Goal: Register for event/course

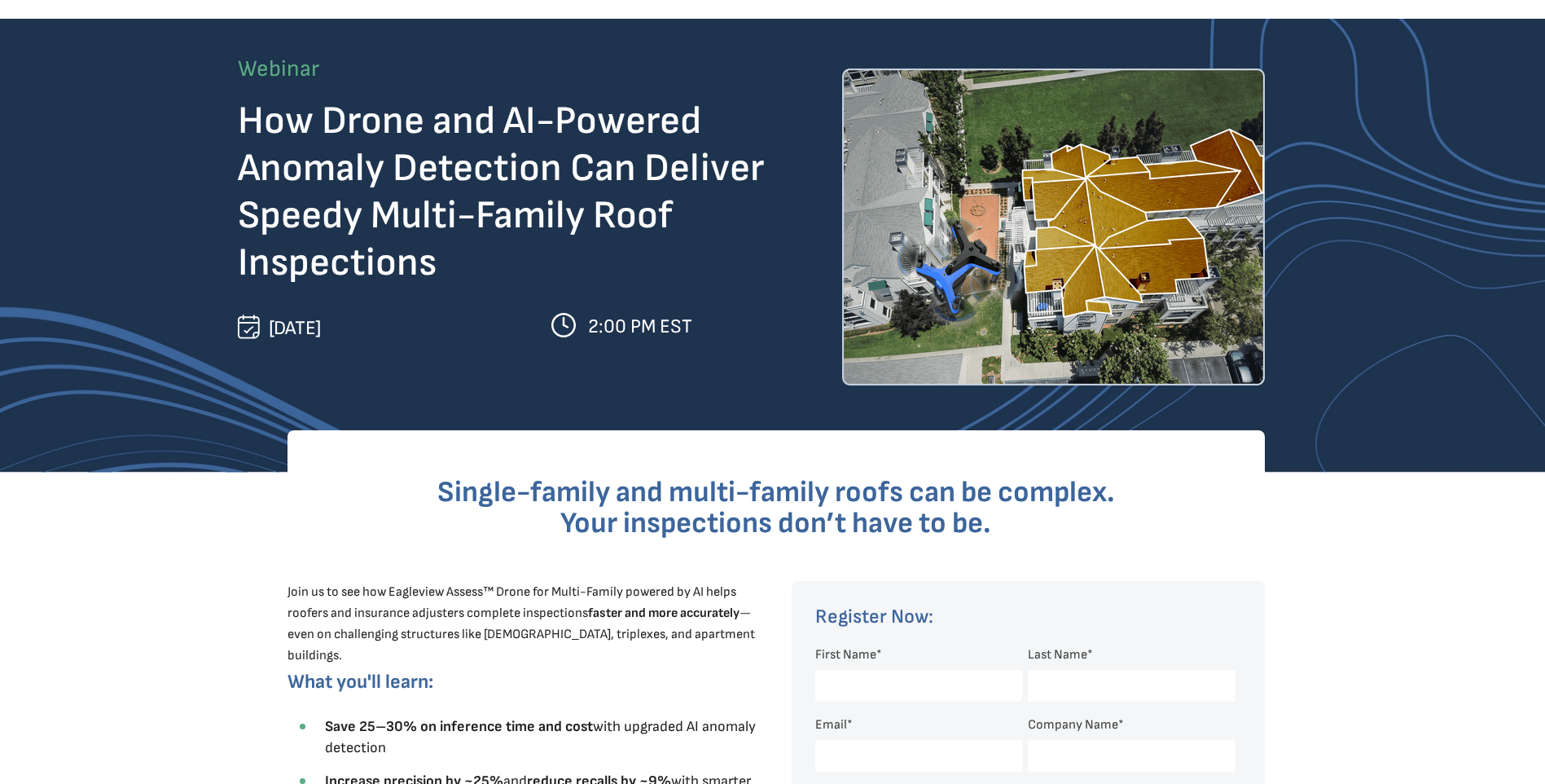
scroll to position [163, 0]
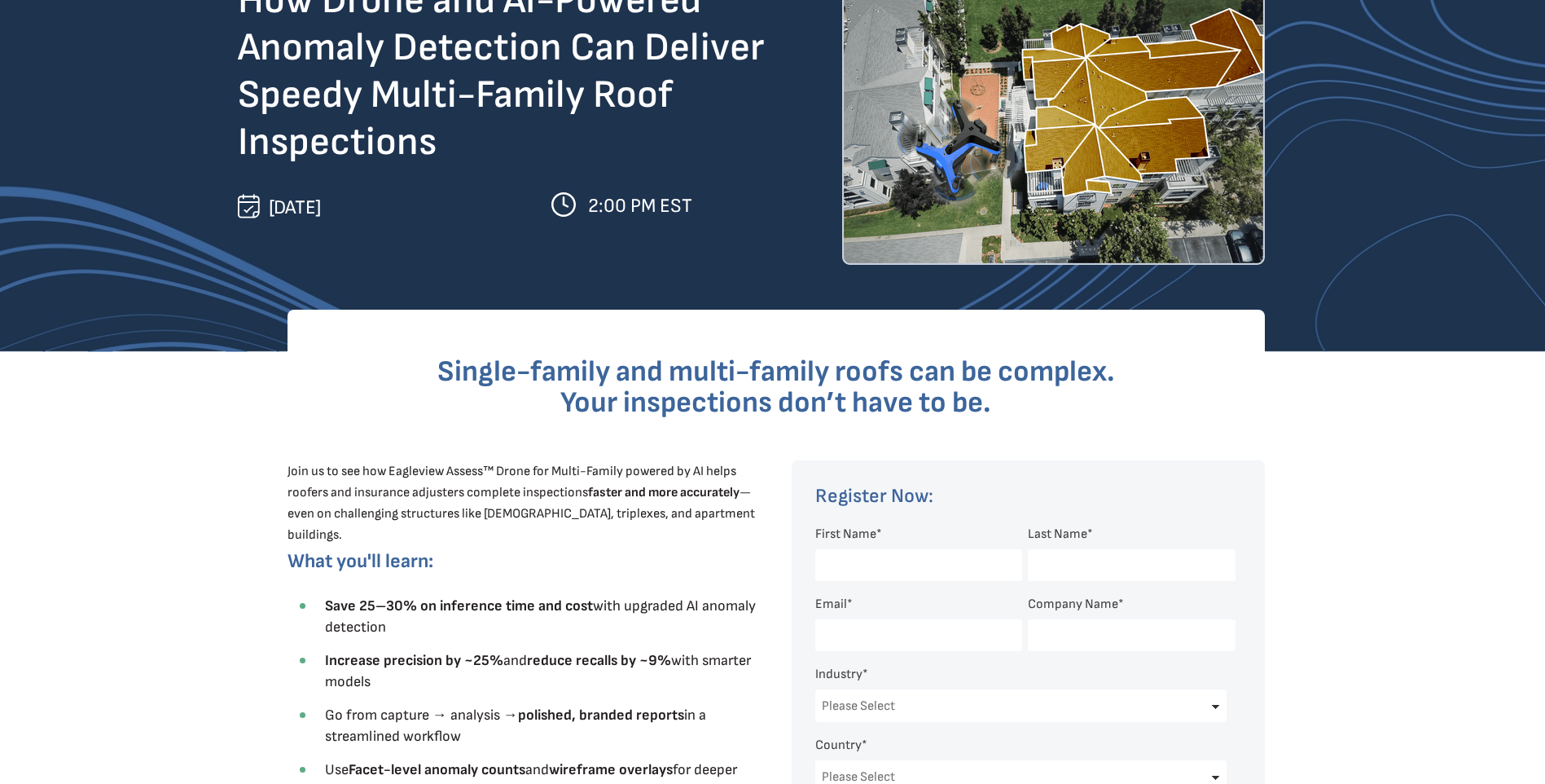
click at [895, 551] on input "First Name *" at bounding box center [918, 565] width 207 height 32
type input "[PERSON_NAME]"
type input "[EMAIL_ADDRESS][DOMAIN_NAME]"
type input "Exponent, Inc."
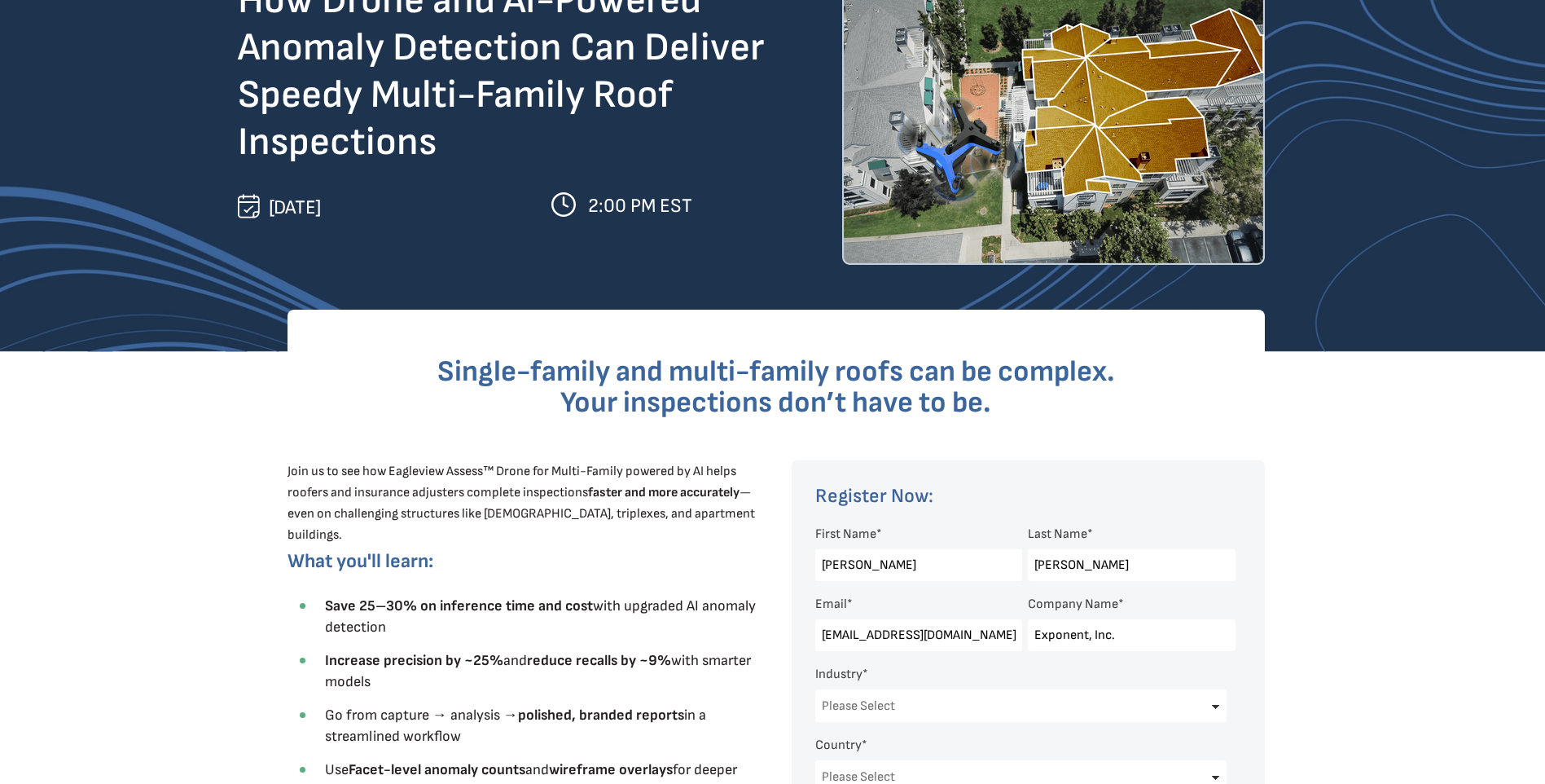
select select "[GEOGRAPHIC_DATA]"
select select "[US_STATE]"
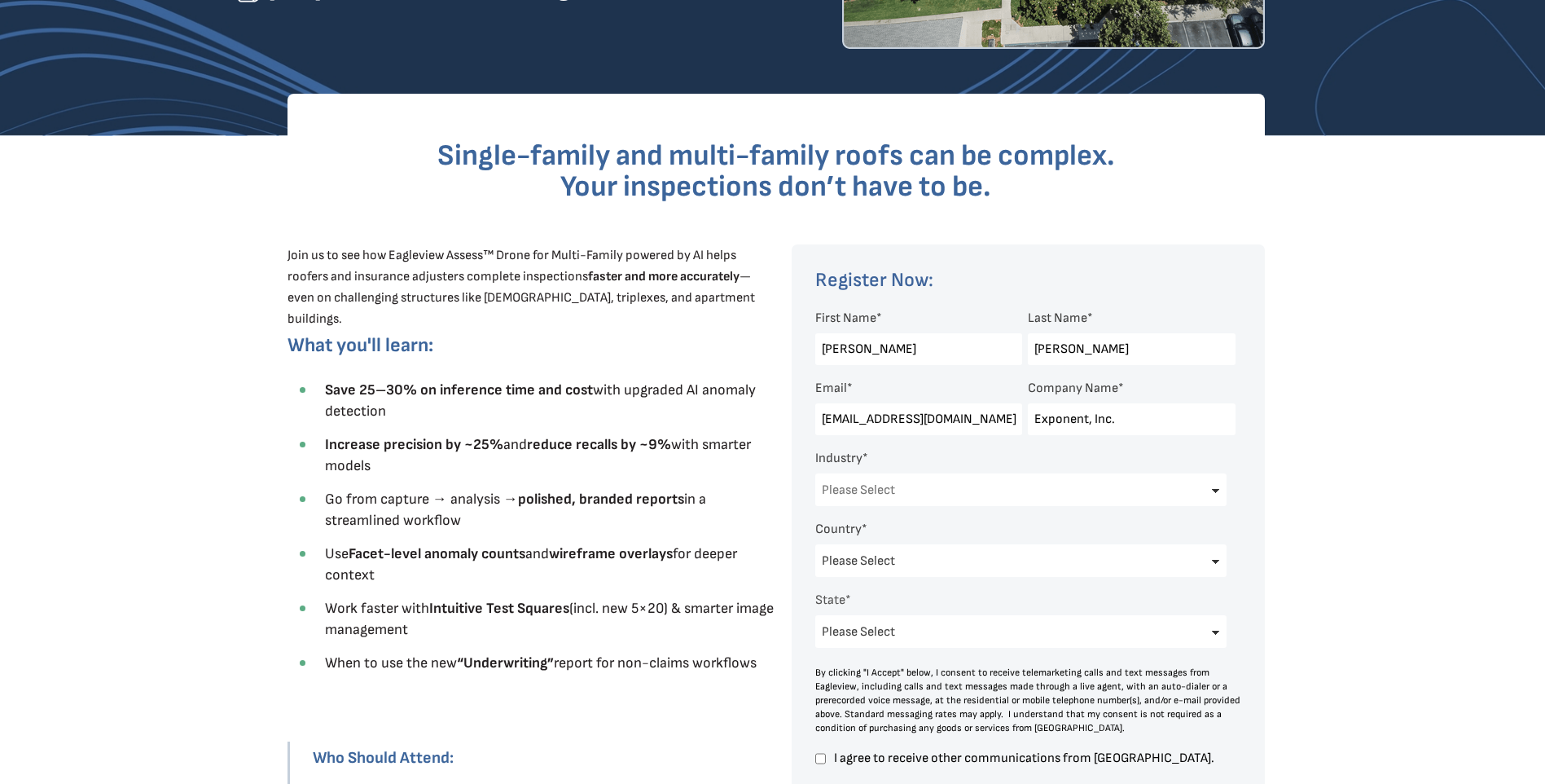
scroll to position [407, 0]
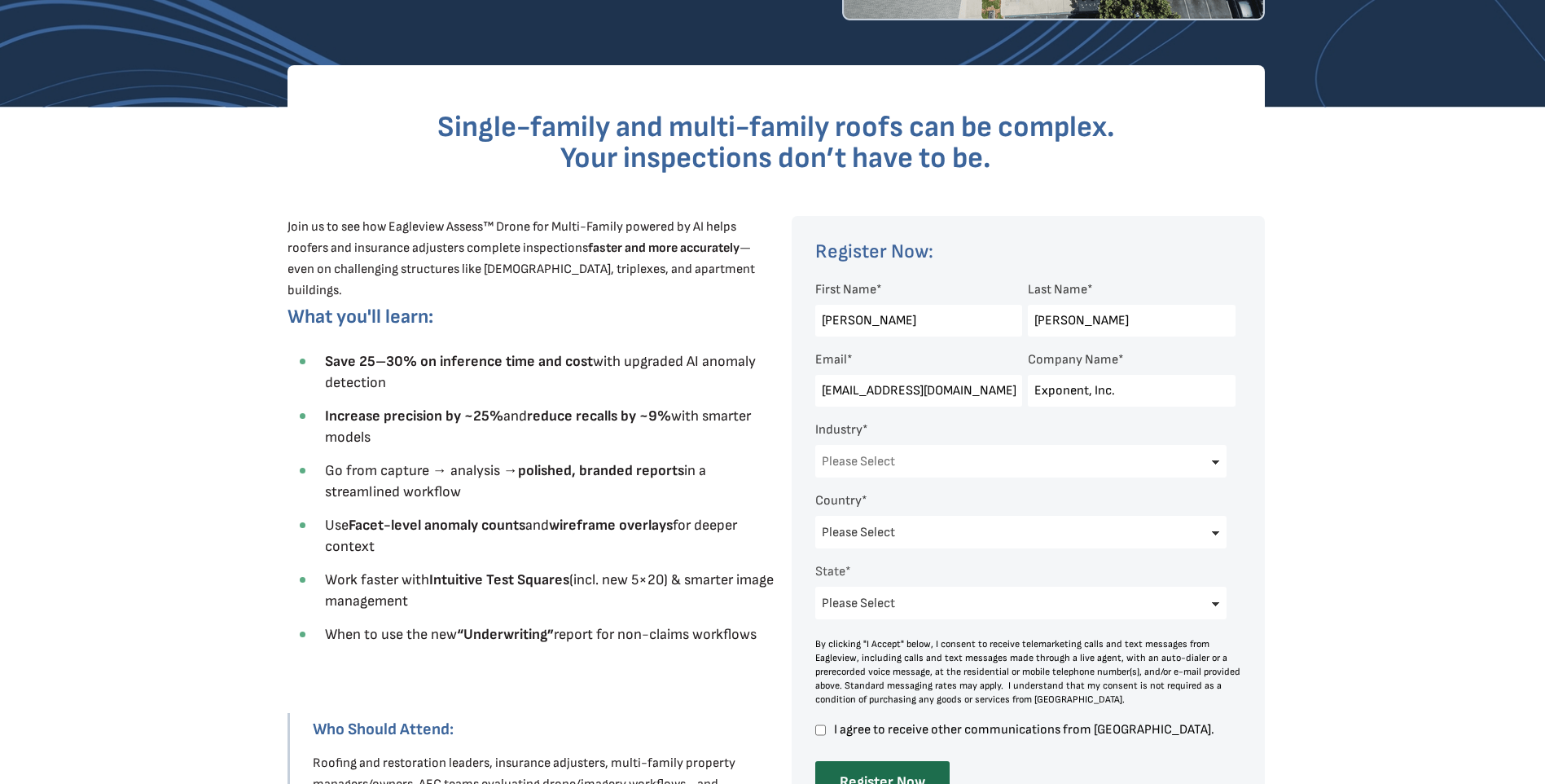
click at [1213, 463] on select "Please Select Architects & Engineering Construction Electric/Gas Utilities Gove…" at bounding box center [1021, 461] width 412 height 33
select select "Architects & Engineering"
click at [815, 445] on select "Please Select Architects & Engineering Construction Electric/Gas Utilities Gove…" at bounding box center [1021, 461] width 412 height 33
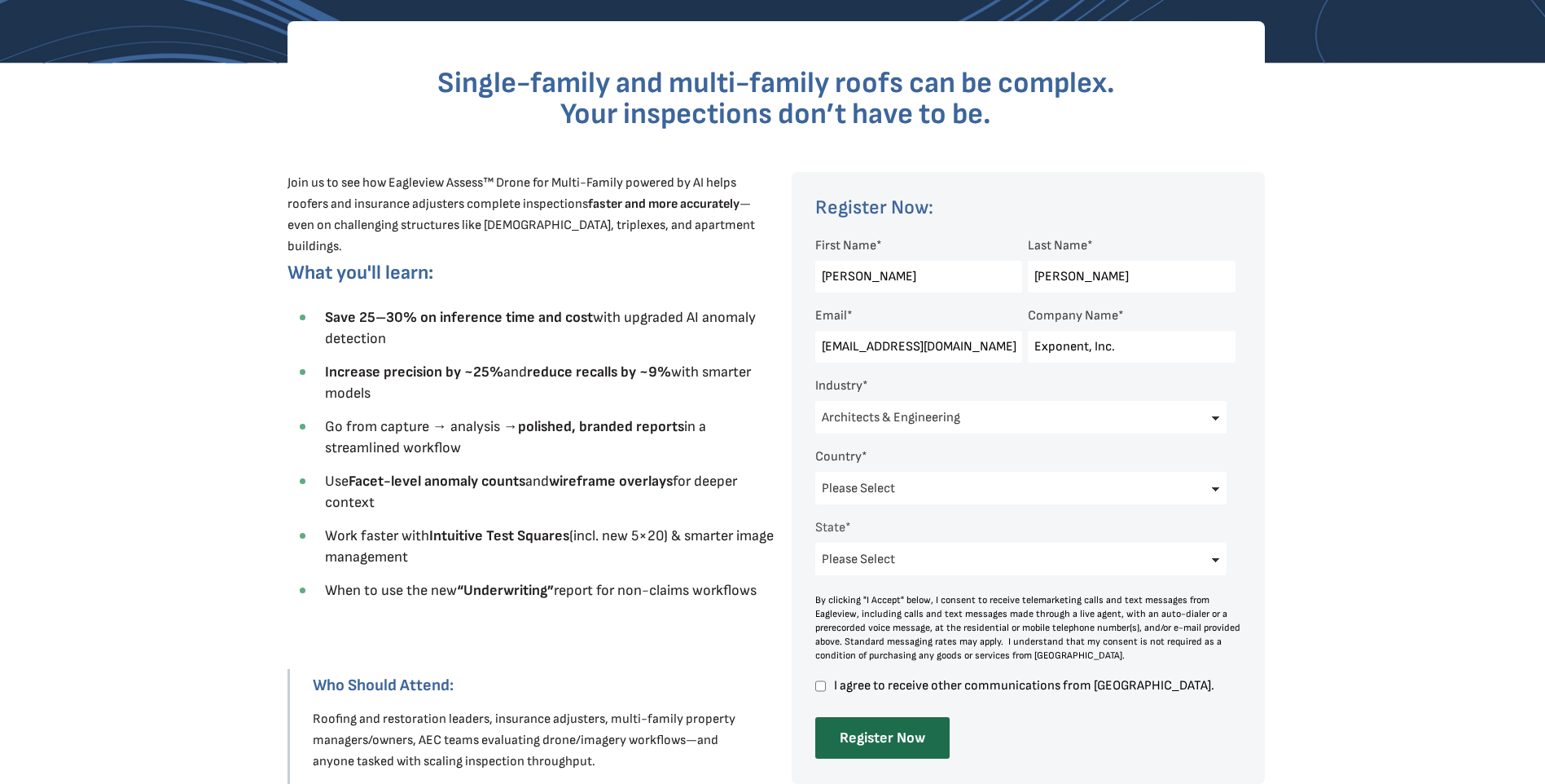
scroll to position [570, 0]
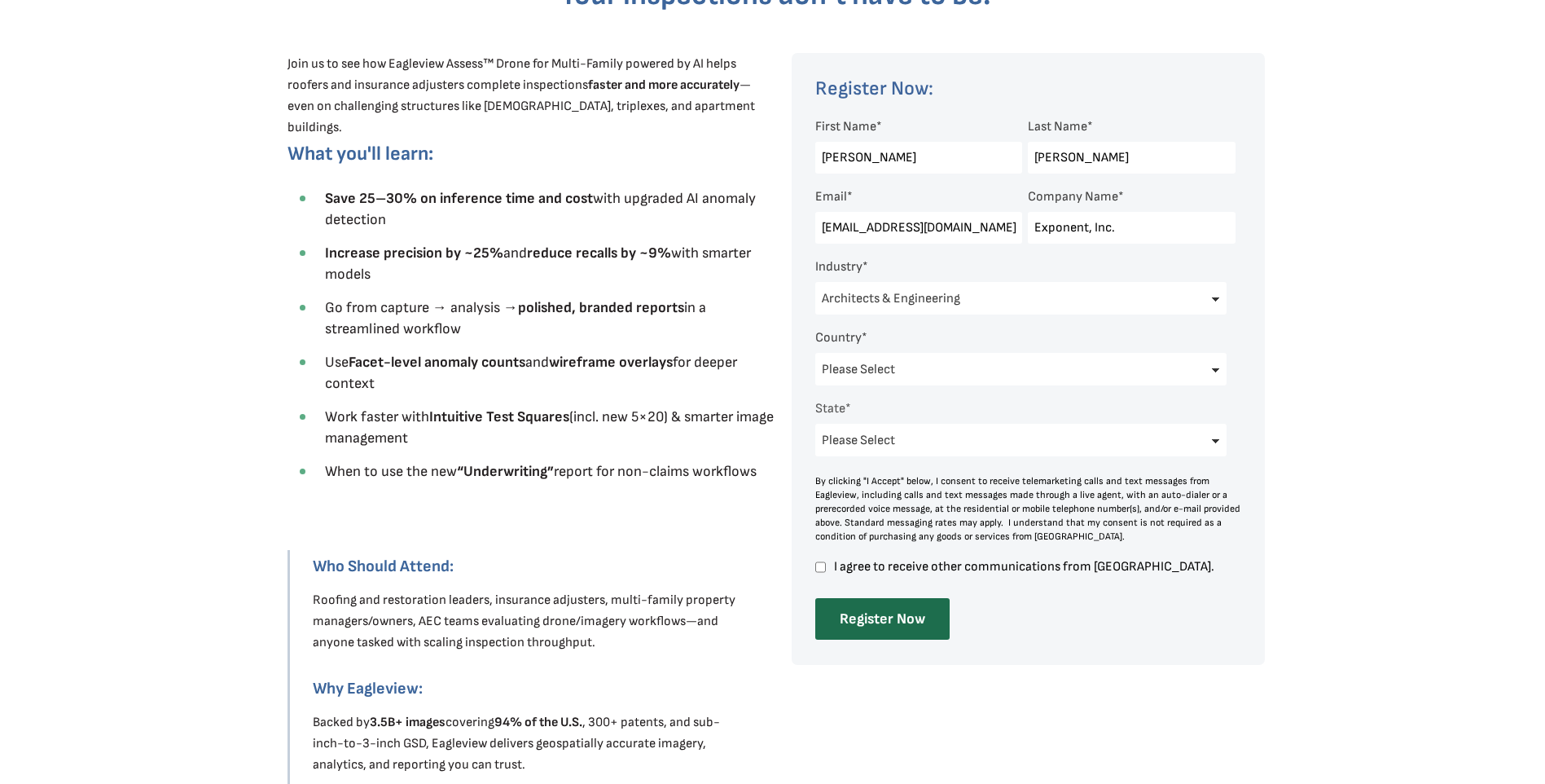
click at [821, 565] on input "I agree to receive other communications from [GEOGRAPHIC_DATA]." at bounding box center [820, 567] width 11 height 15
checkbox input "true"
click at [887, 613] on input "Register Now" at bounding box center [882, 619] width 134 height 42
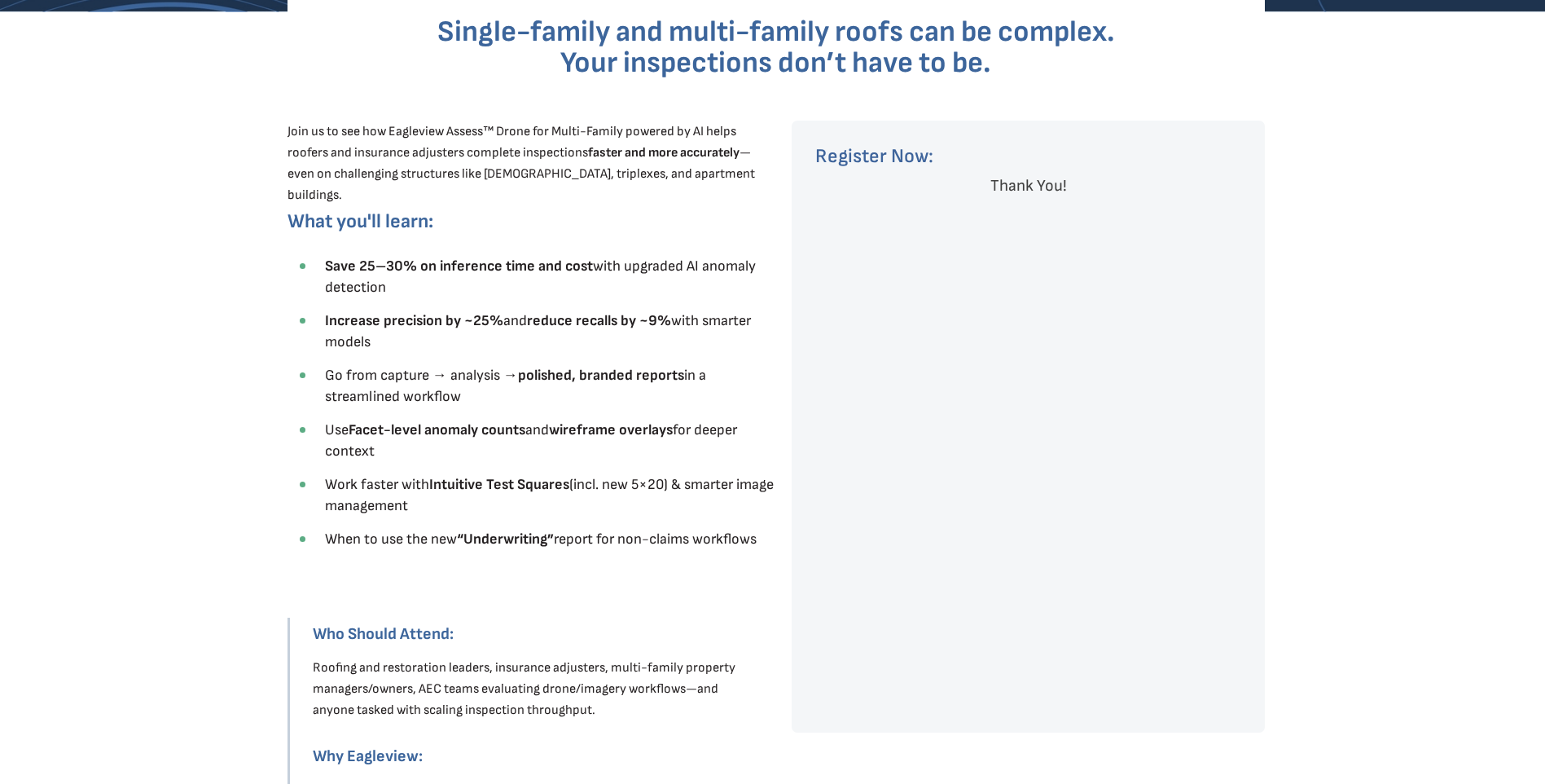
scroll to position [326, 0]
